Goal: Find specific page/section: Find specific page/section

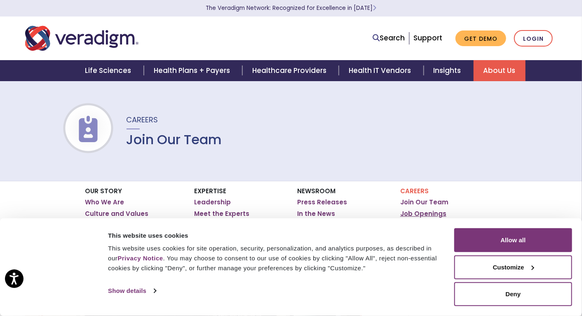
click at [436, 212] on link "Job Openings" at bounding box center [424, 214] width 46 height 8
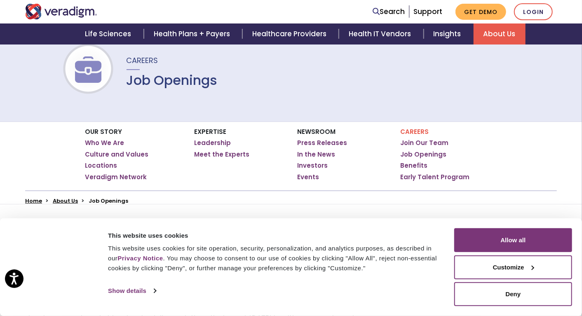
scroll to position [124, 0]
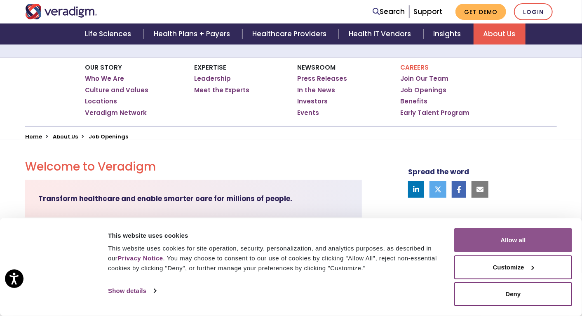
click at [523, 241] on button "Allow all" at bounding box center [514, 241] width 118 height 24
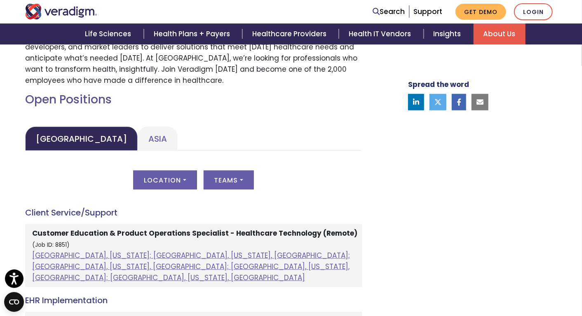
scroll to position [412, 0]
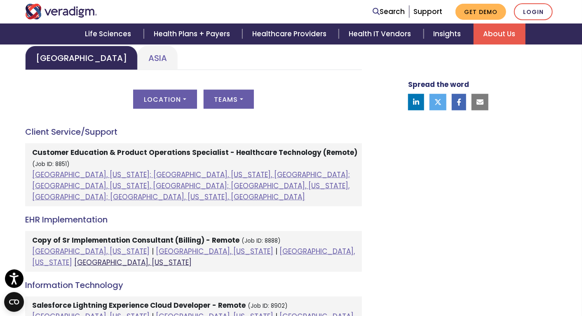
click at [192, 258] on link "Raleigh, North Carolina" at bounding box center [133, 263] width 118 height 10
